Goal: Task Accomplishment & Management: Manage account settings

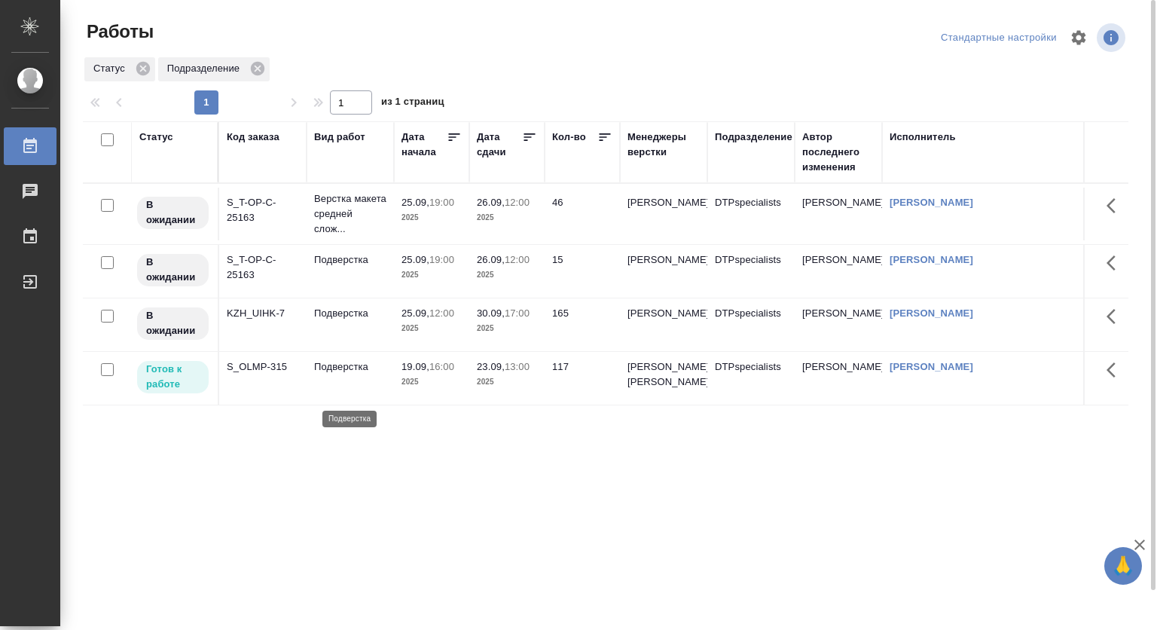
click at [372, 374] on p "Подверстка" at bounding box center [350, 366] width 72 height 15
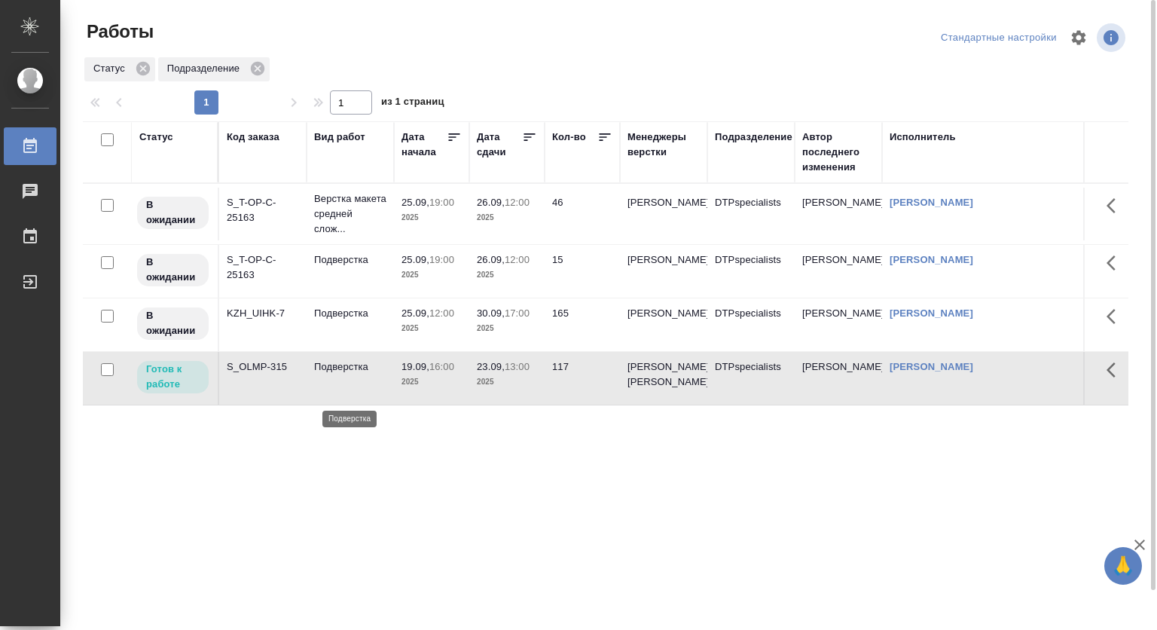
click at [372, 374] on p "Подверстка" at bounding box center [350, 366] width 72 height 15
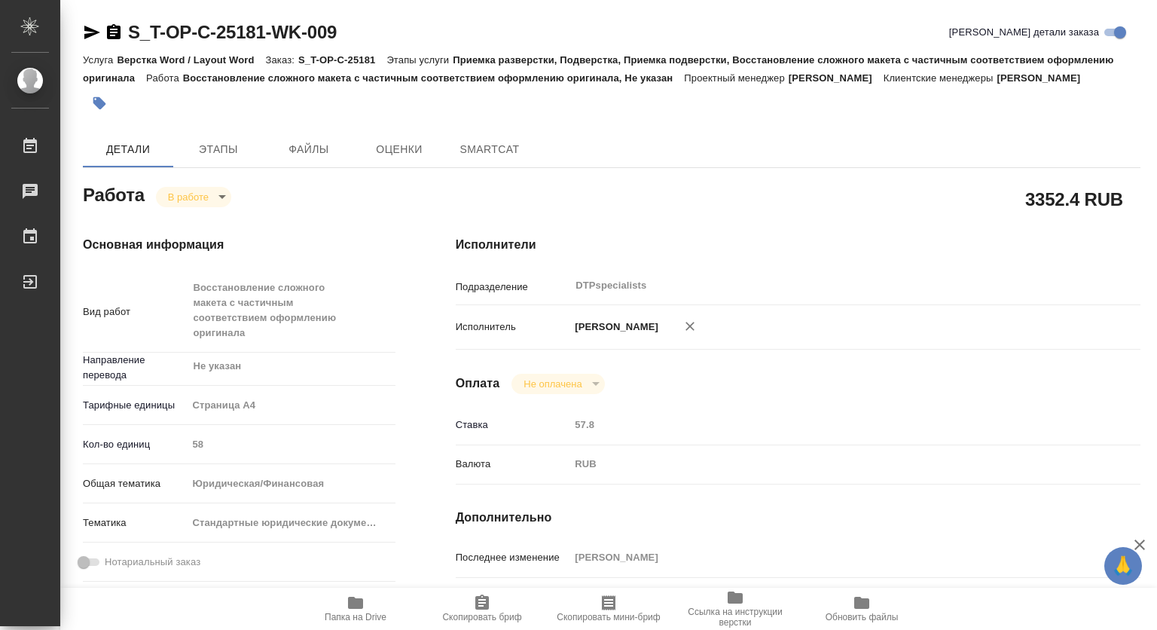
type textarea "x"
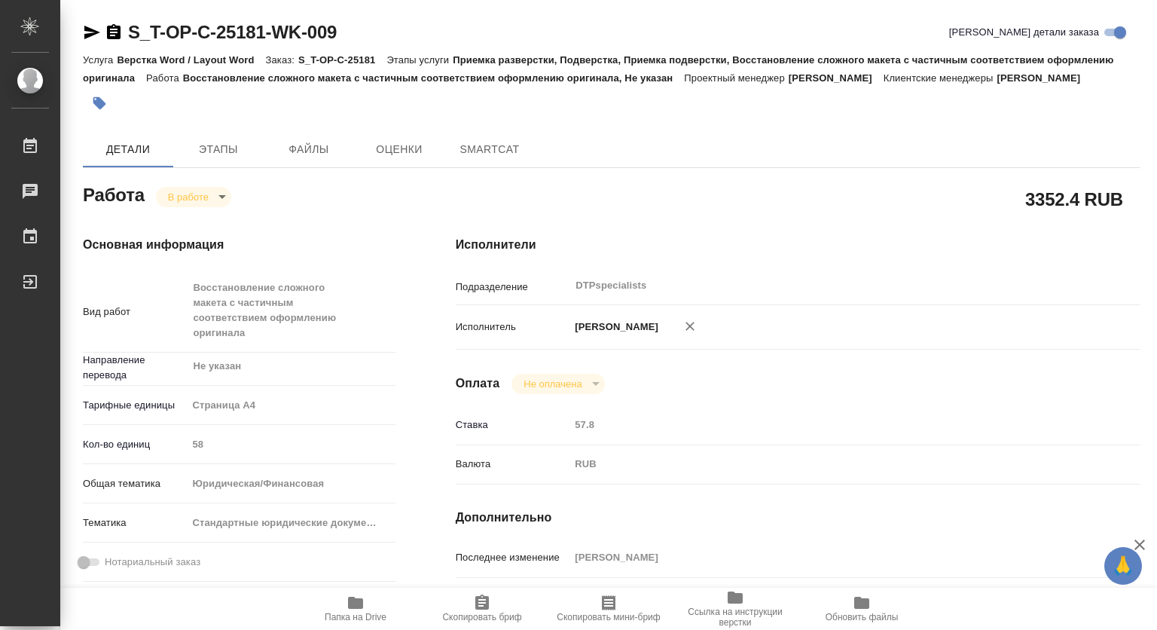
type textarea "x"
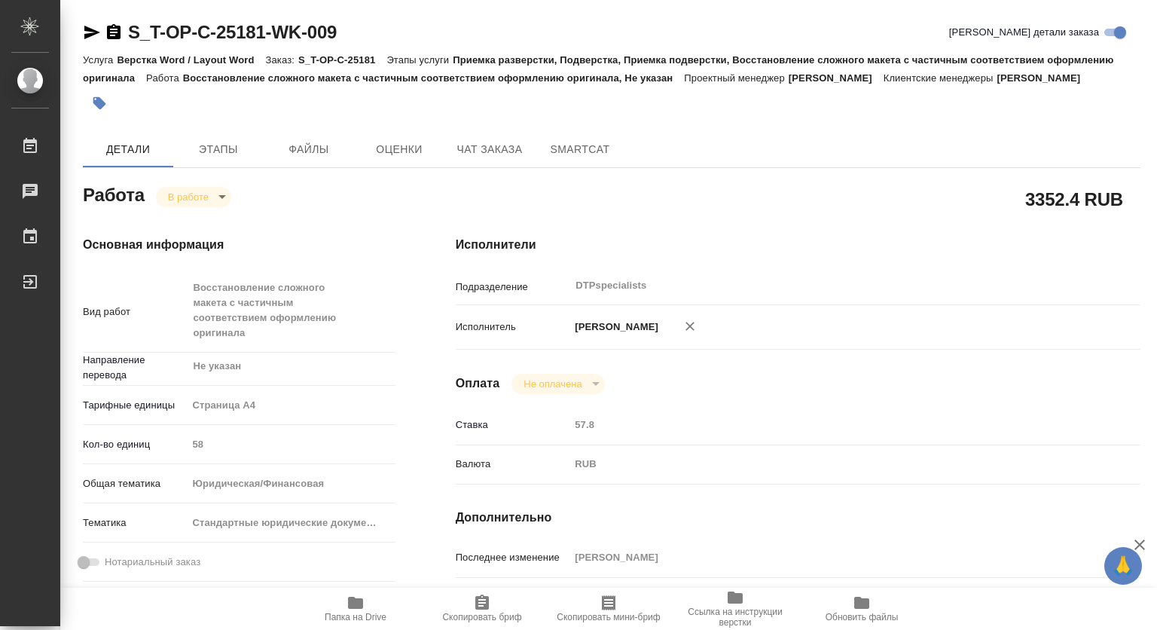
type textarea "x"
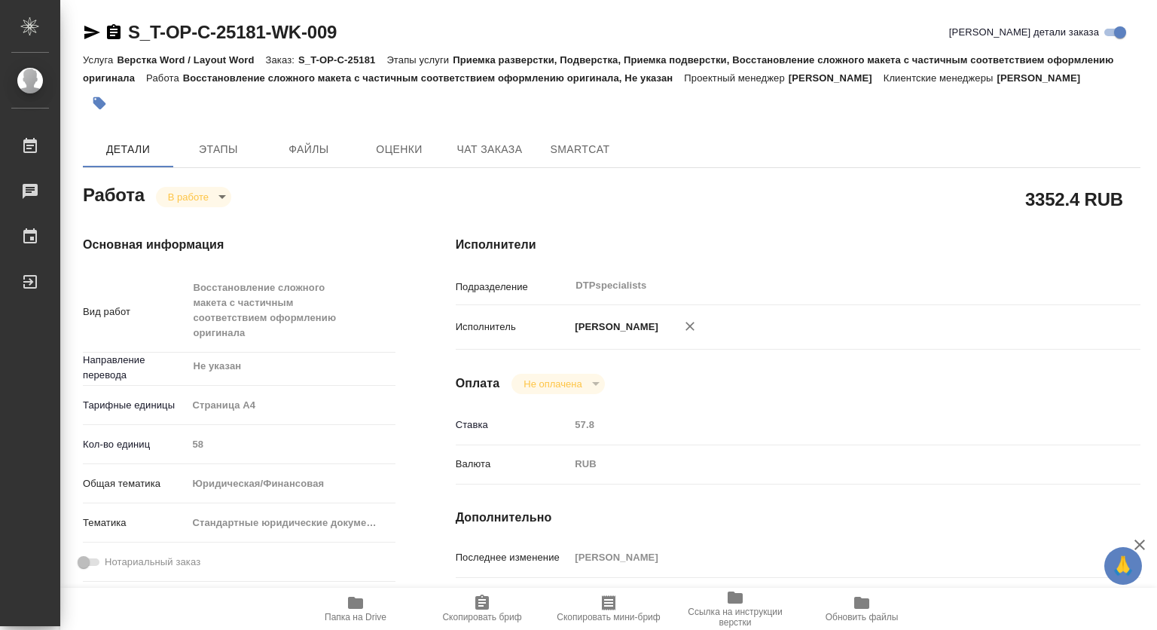
type textarea "x"
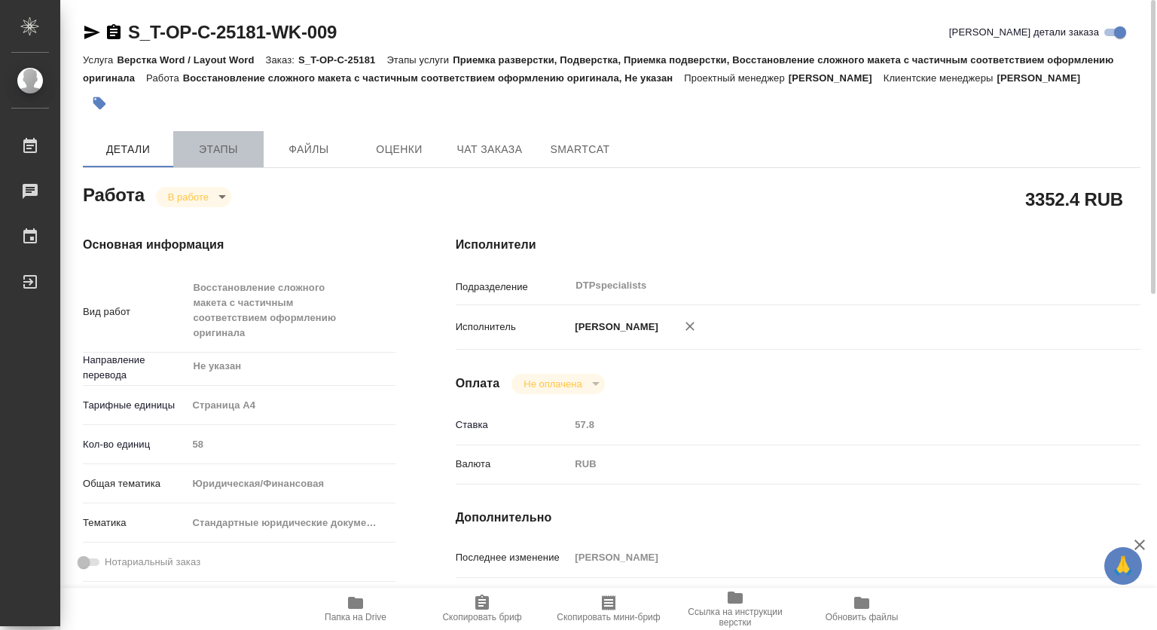
click at [220, 159] on span "Этапы" at bounding box center [218, 149] width 72 height 19
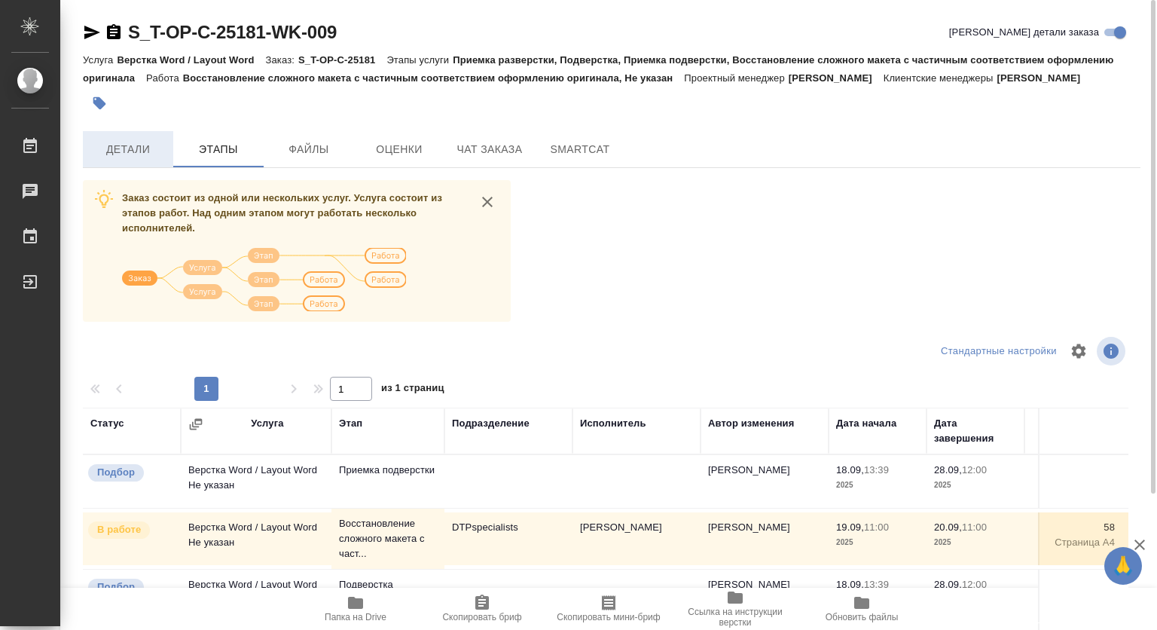
click at [133, 159] on span "Детали" at bounding box center [128, 149] width 72 height 19
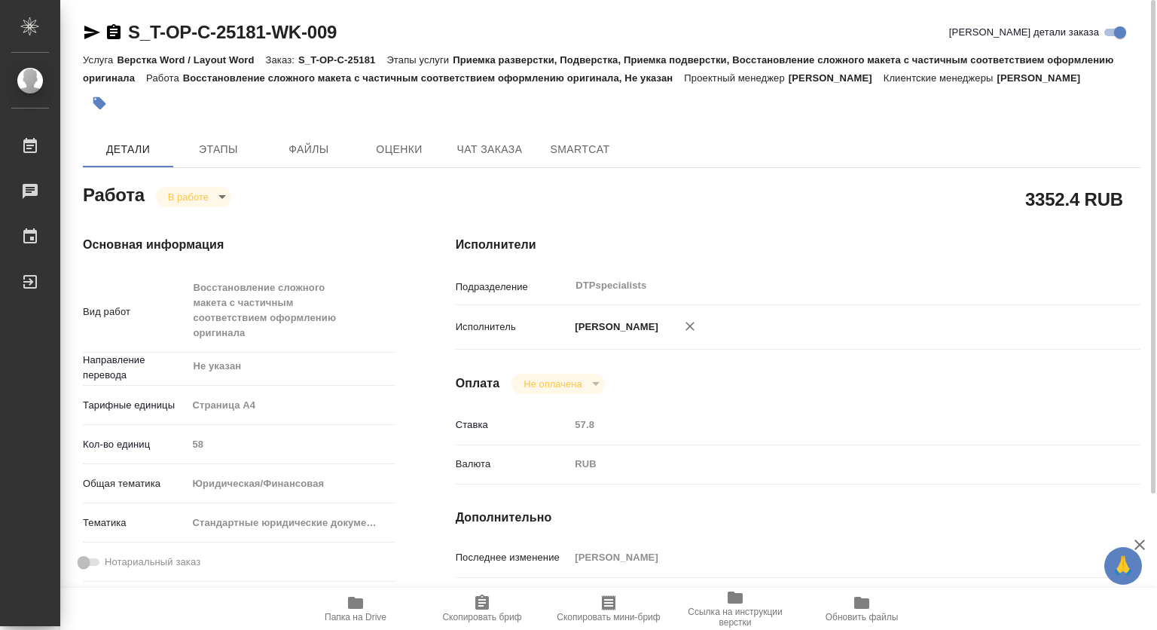
click at [216, 215] on body "🙏 .cls-1 fill:#fff; AWATERA Kovtun Svetlana Работы 0 Чаты График Выйти S_T-OP-C…" at bounding box center [578, 315] width 1157 height 630
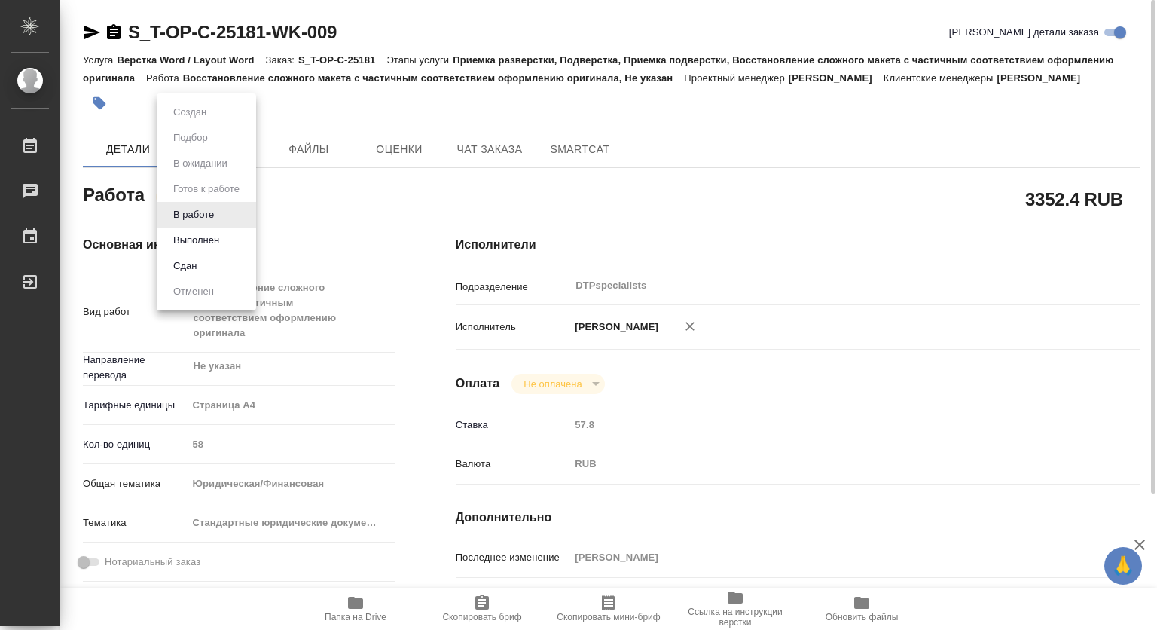
type textarea "x"
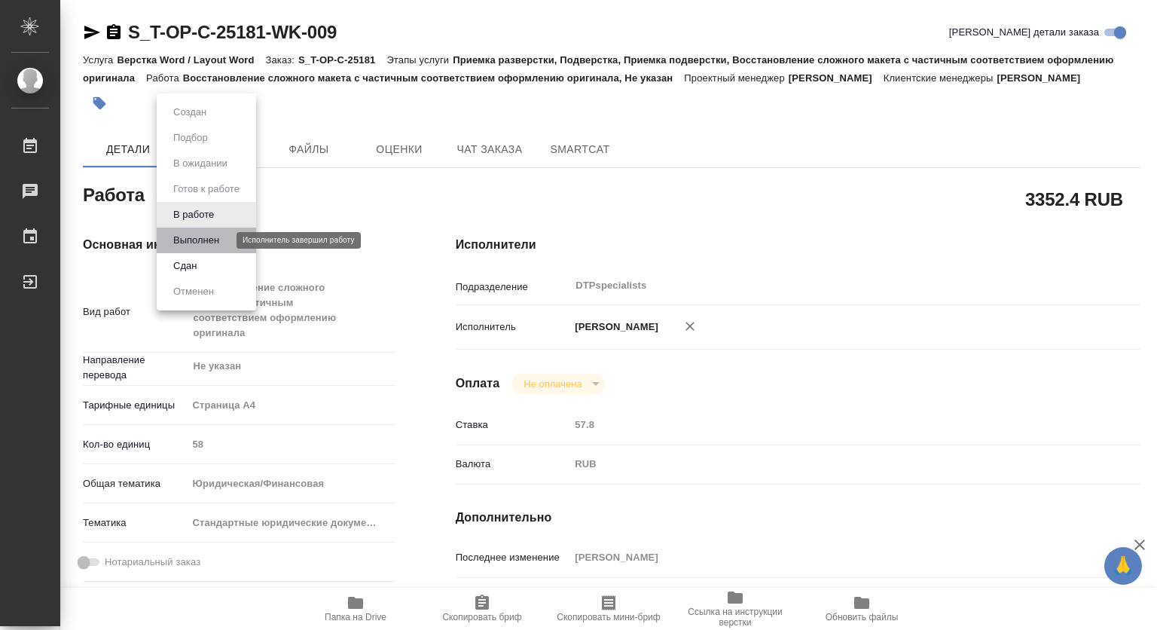
click at [193, 243] on button "Выполнен" at bounding box center [196, 240] width 55 height 17
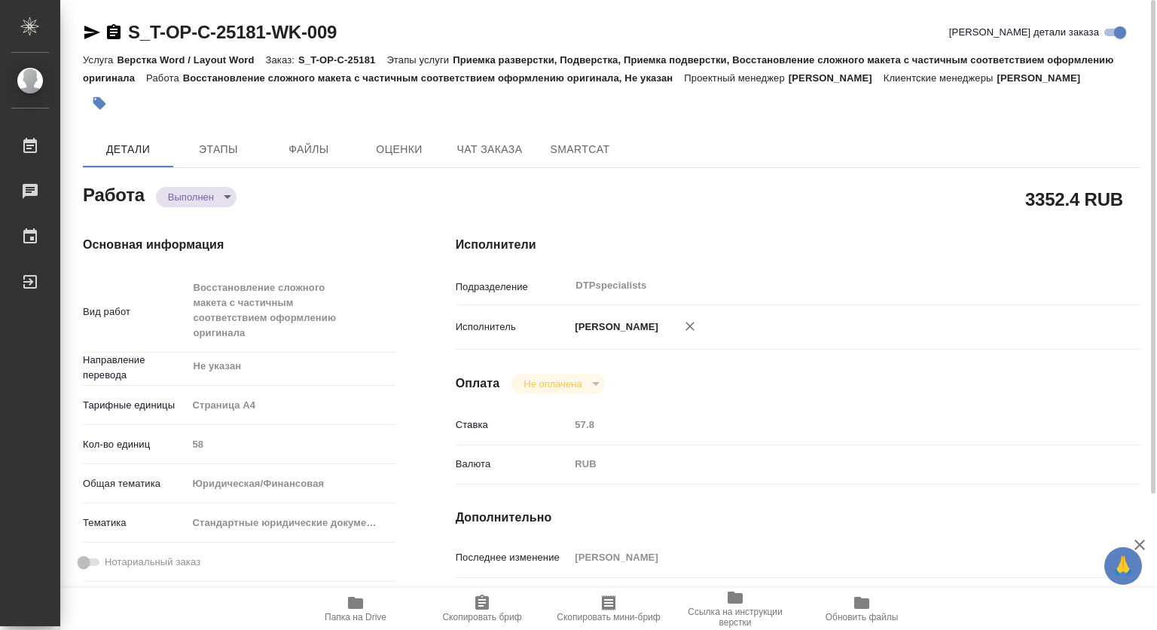
type textarea "x"
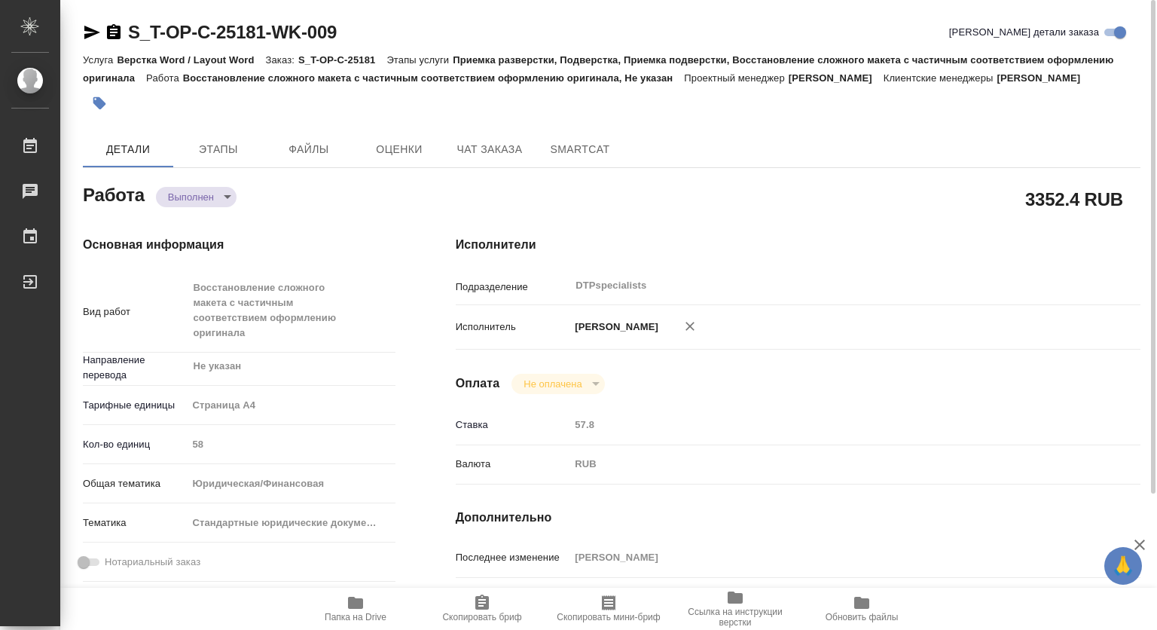
type textarea "x"
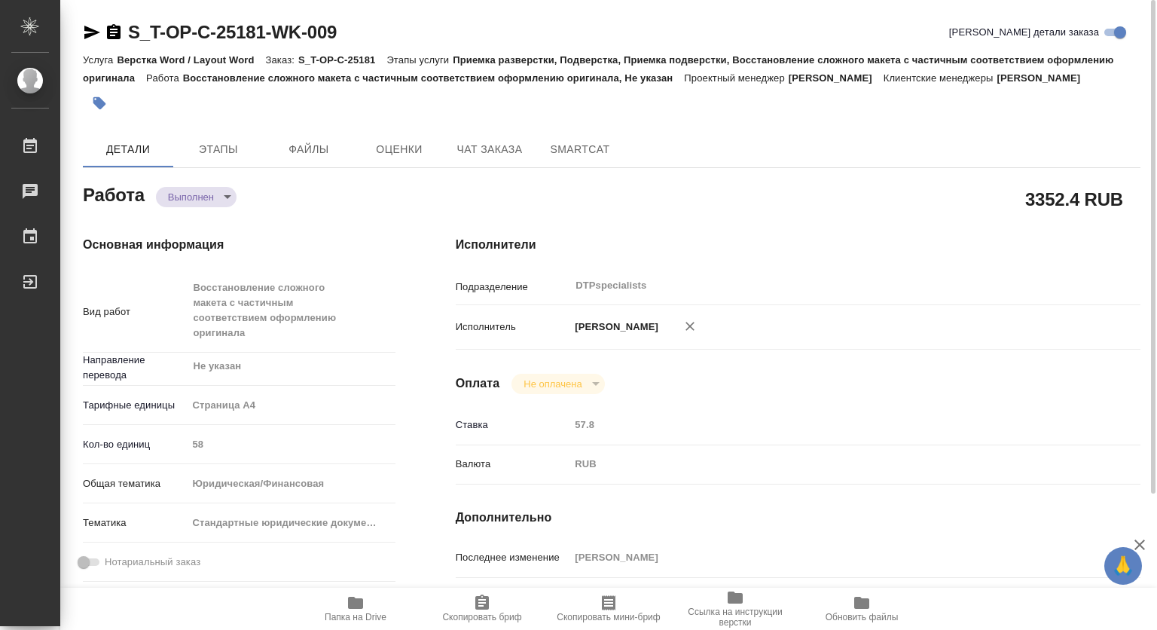
type textarea "x"
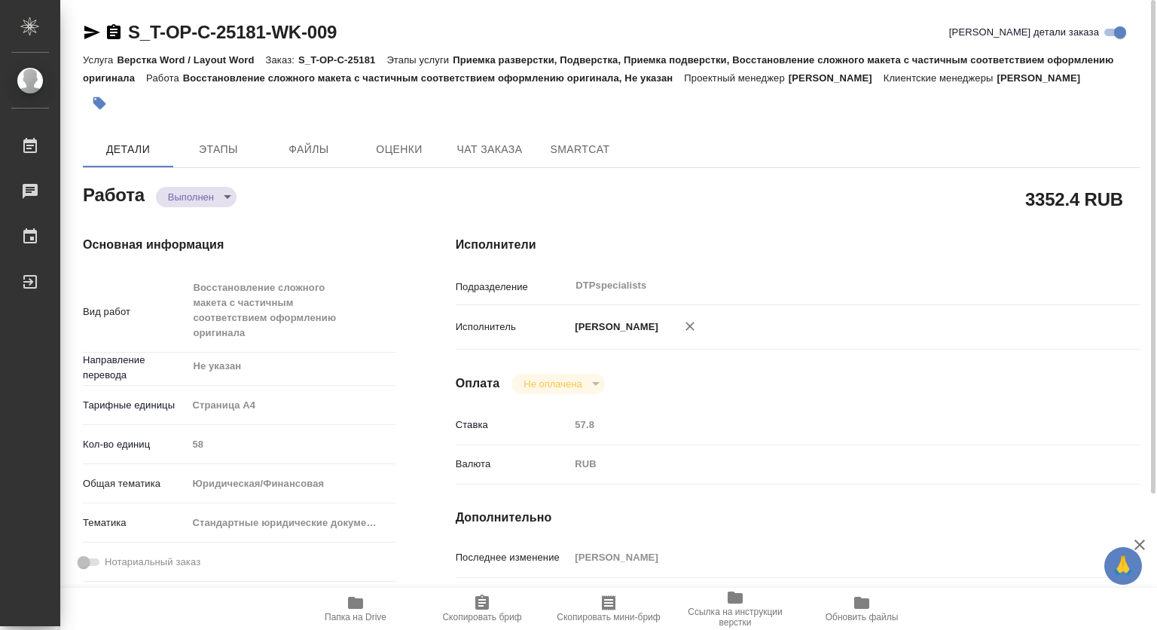
click at [354, 610] on icon "button" at bounding box center [356, 603] width 18 height 18
type textarea "x"
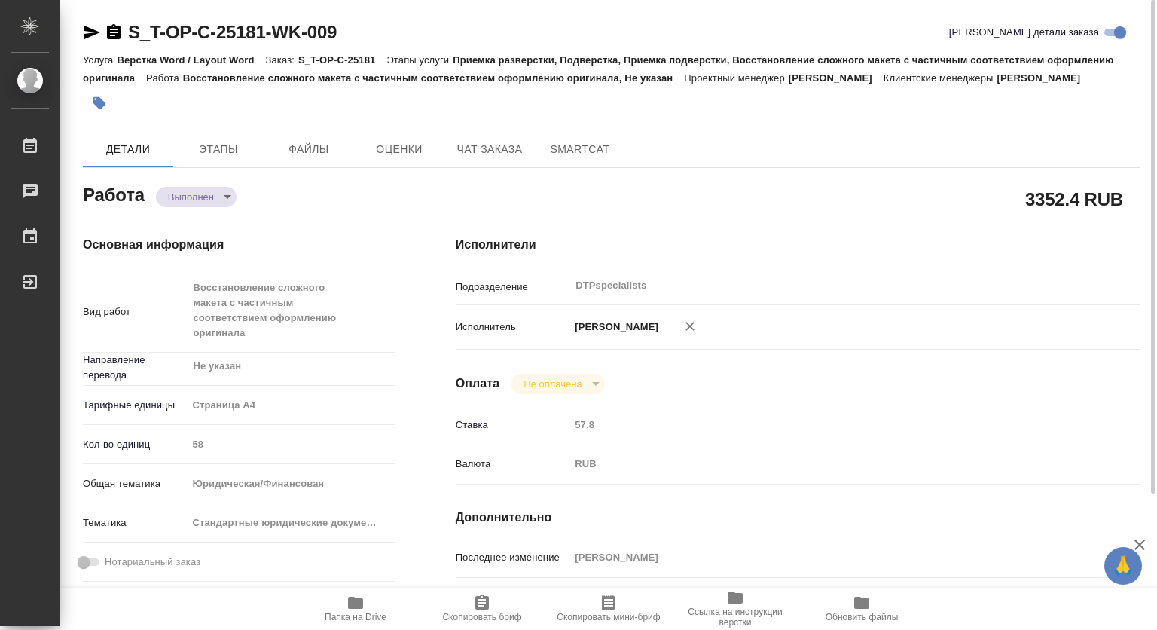
type textarea "x"
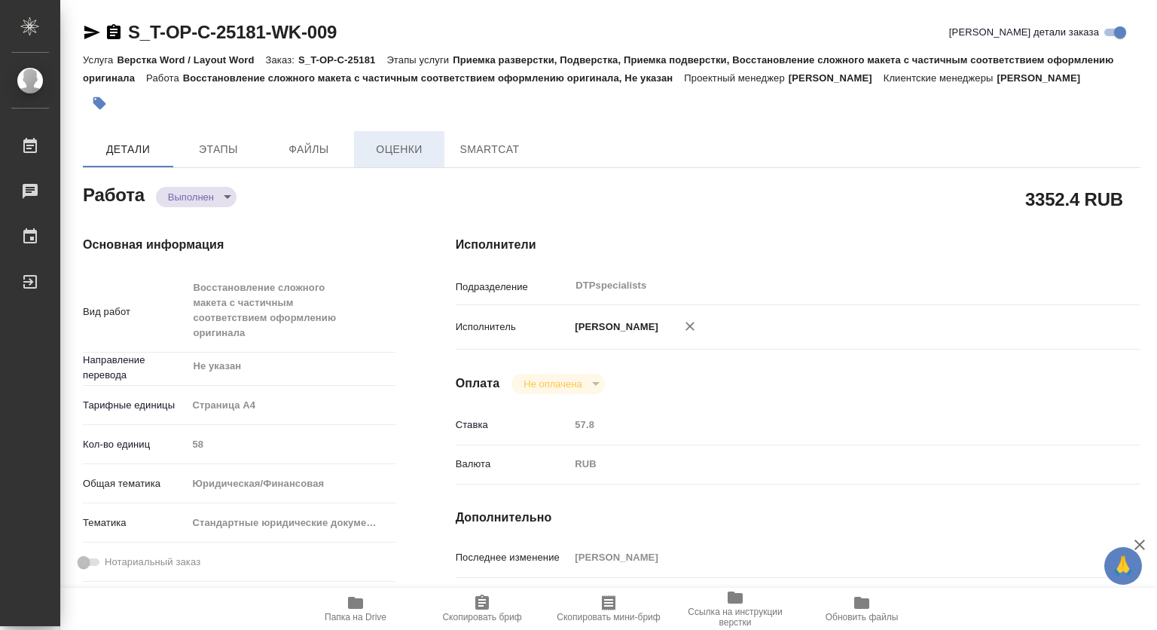
type textarea "x"
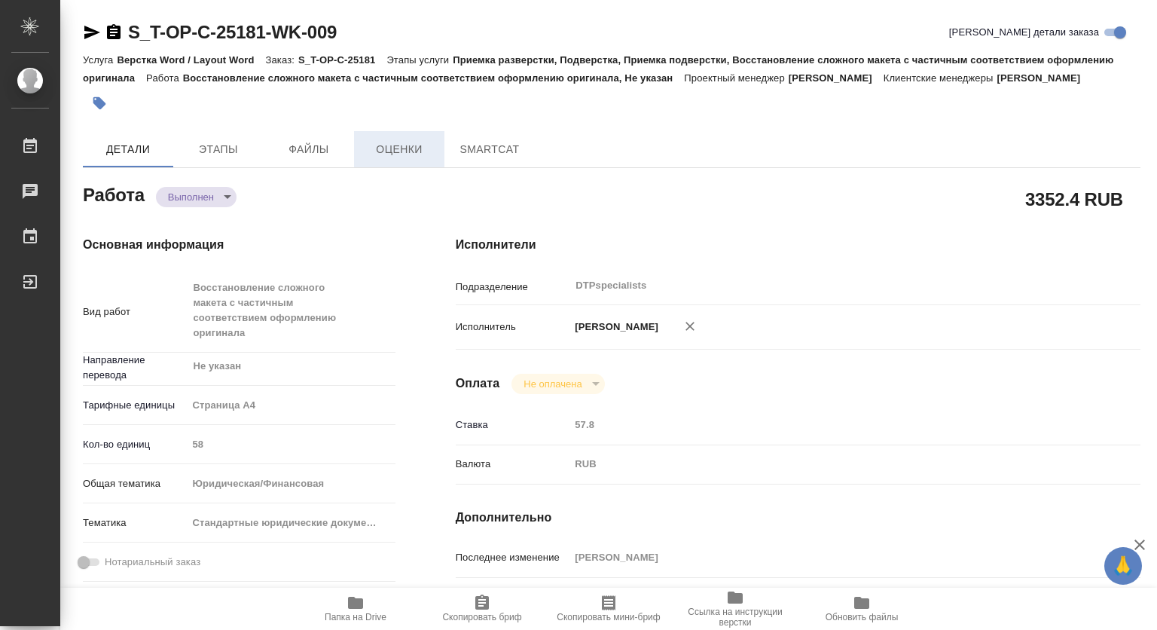
type textarea "x"
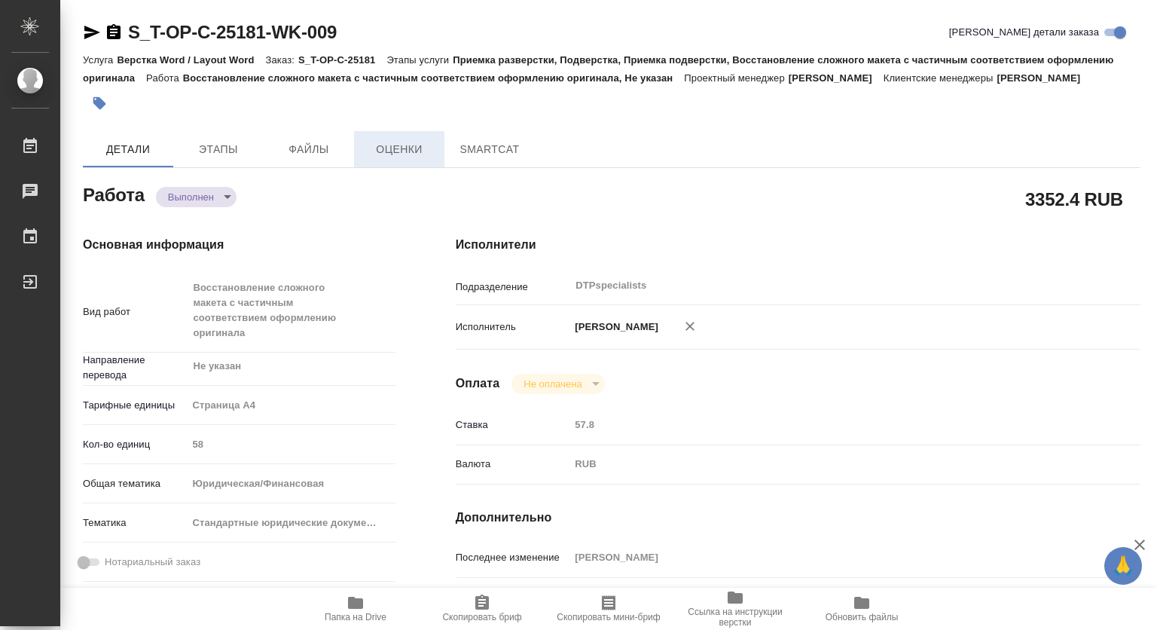
type textarea "x"
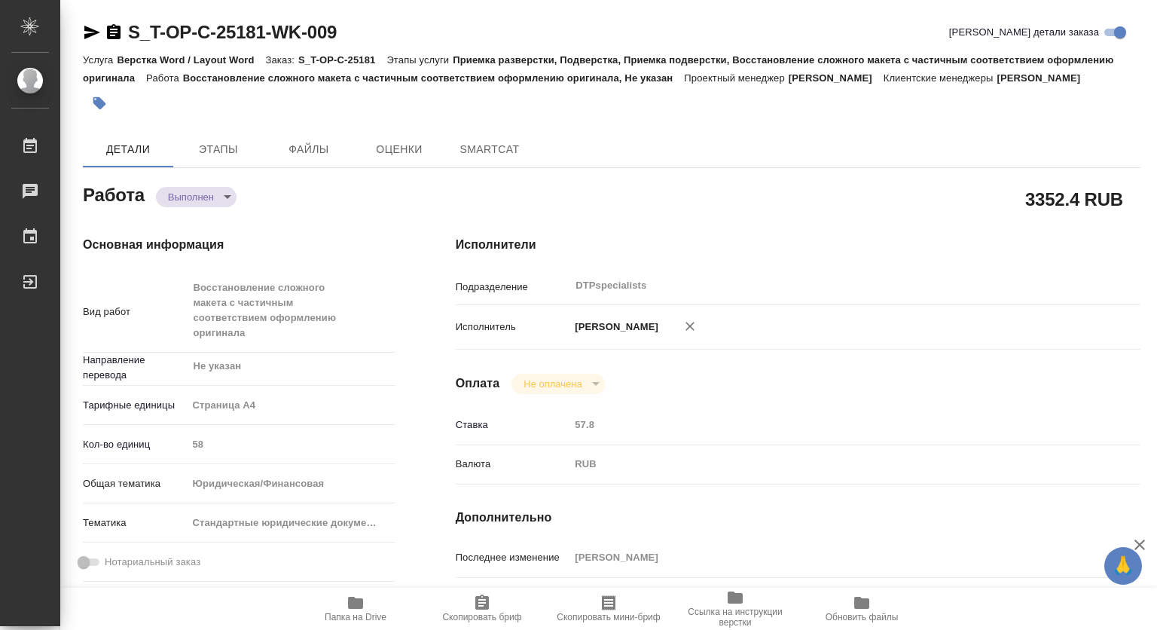
type textarea "x"
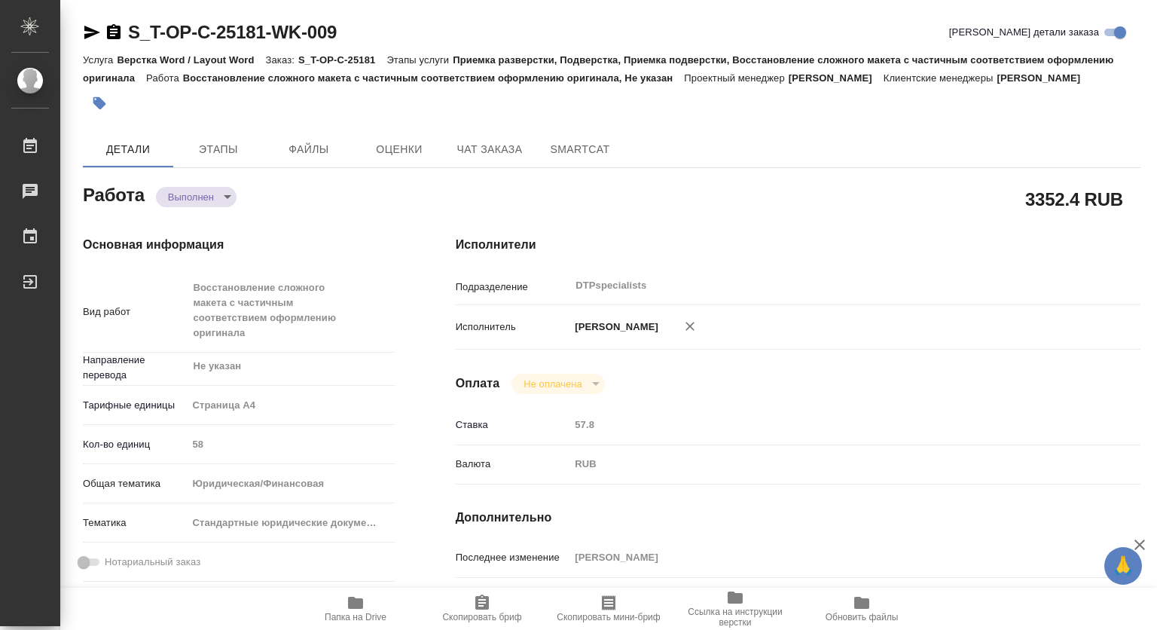
type textarea "x"
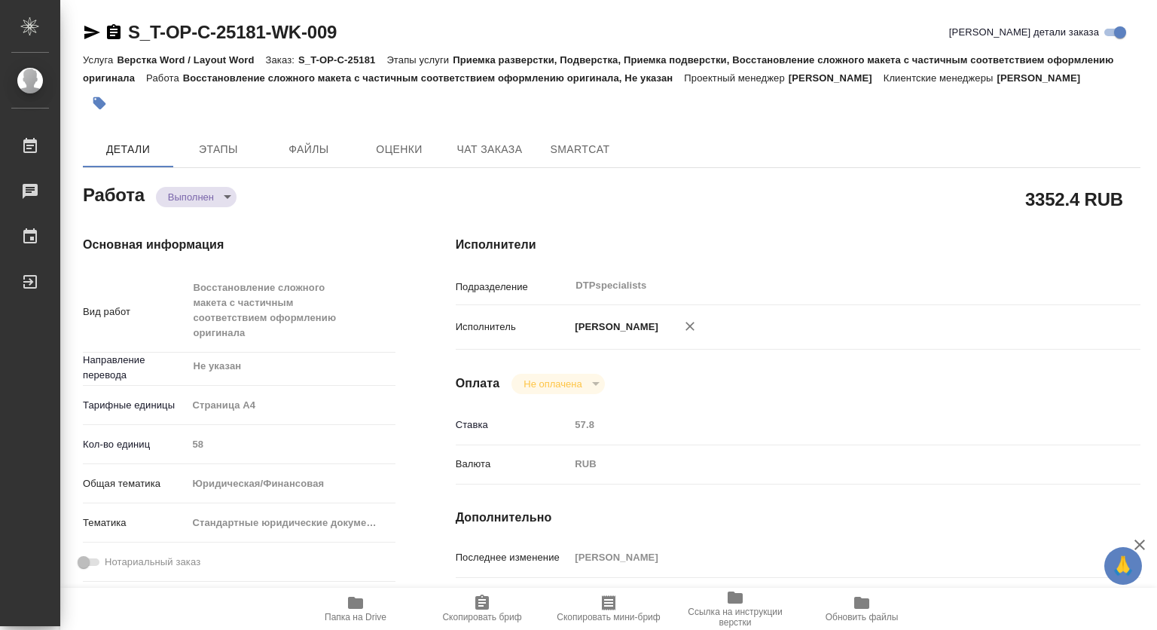
type textarea "x"
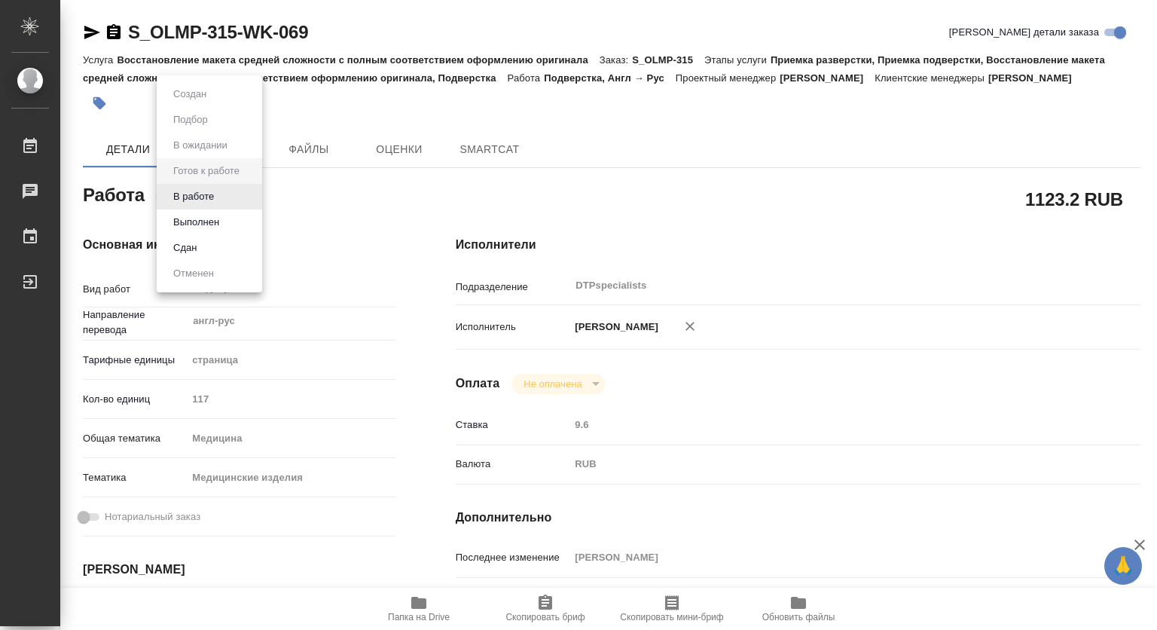
click at [208, 199] on body "🙏 .cls-1 fill:#fff; AWATERA [PERSON_NAME] Чаты График Выйти S_OLMP-315-WK-069 К…" at bounding box center [578, 315] width 1157 height 630
type textarea "x"
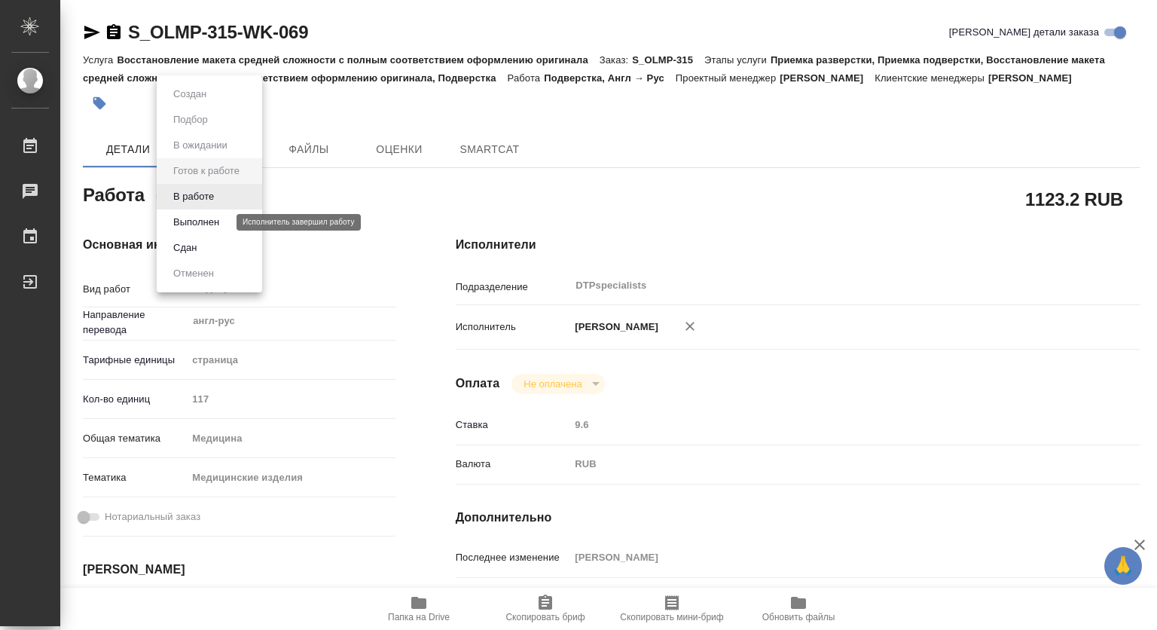
type textarea "x"
click at [186, 202] on button "В работе" at bounding box center [194, 196] width 50 height 17
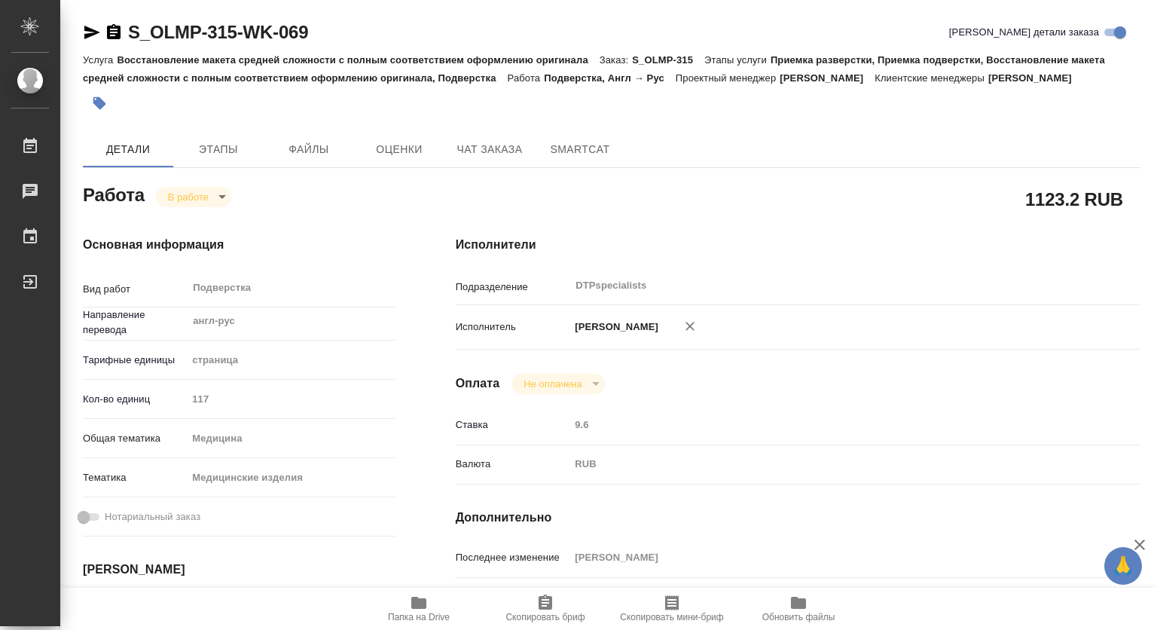
type textarea "x"
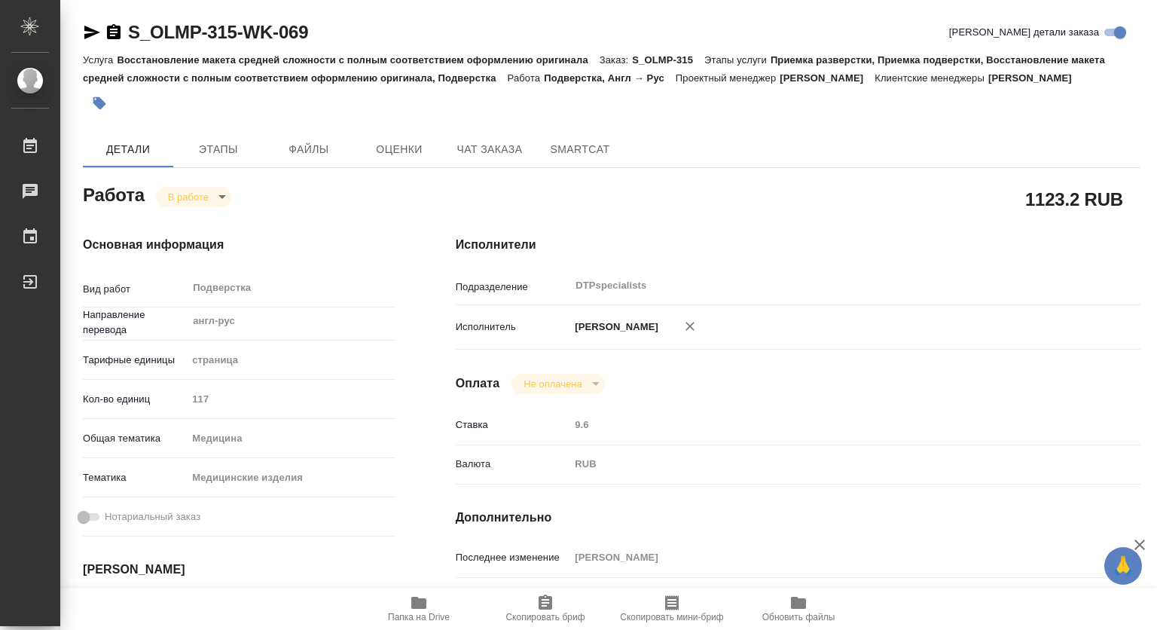
type textarea "x"
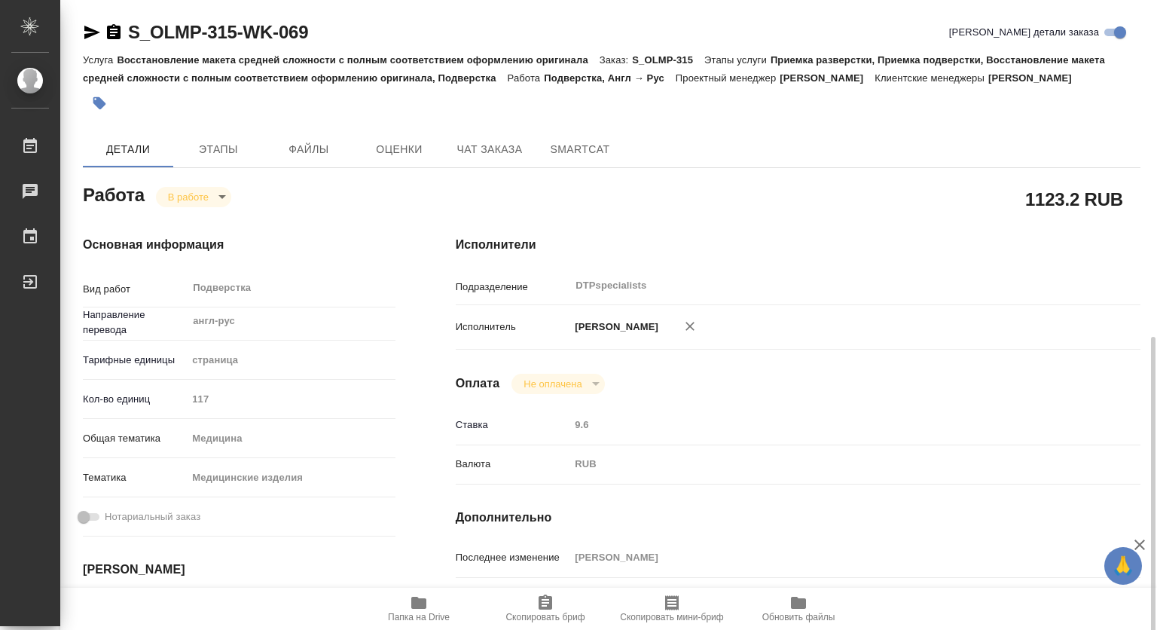
scroll to position [226, 0]
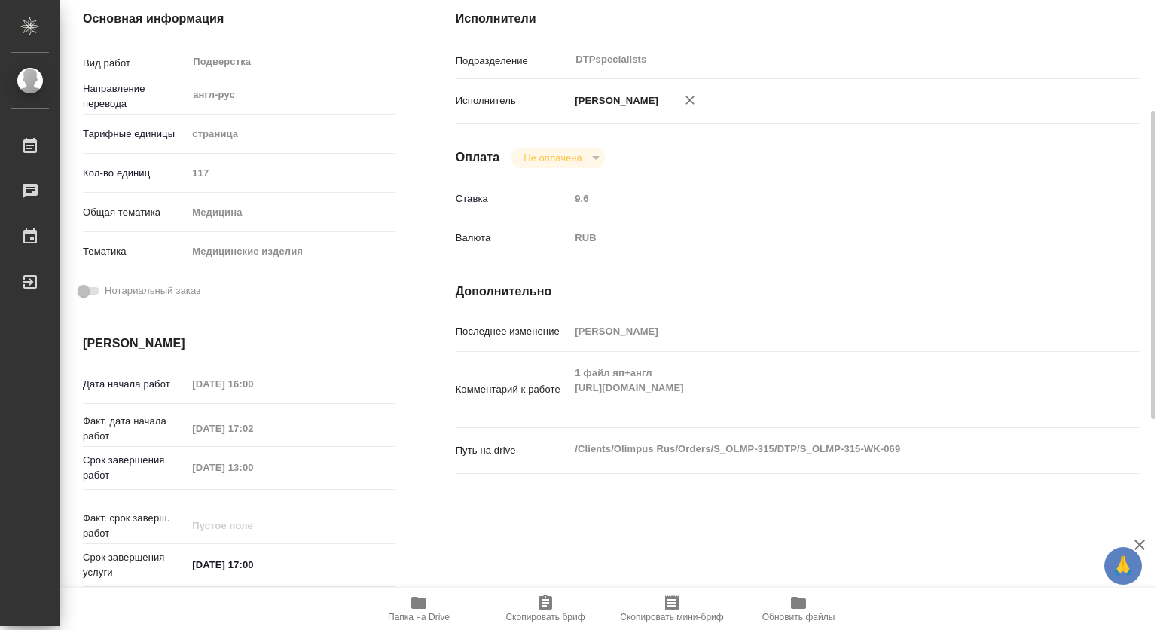
click at [429, 609] on span "Папка на Drive" at bounding box center [419, 608] width 109 height 29
